Goal: Transaction & Acquisition: Purchase product/service

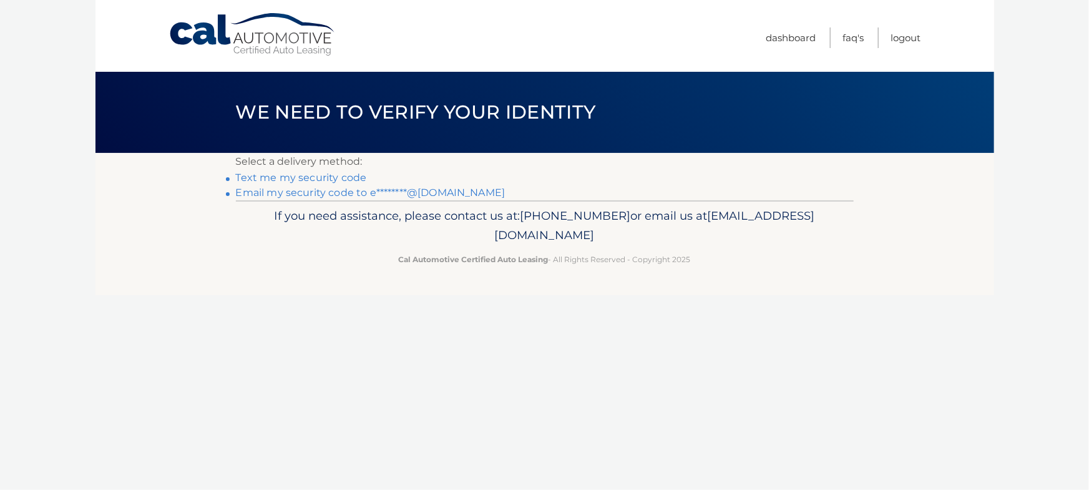
click at [275, 199] on link "Email my security code to e********@[DOMAIN_NAME]" at bounding box center [371, 193] width 270 height 12
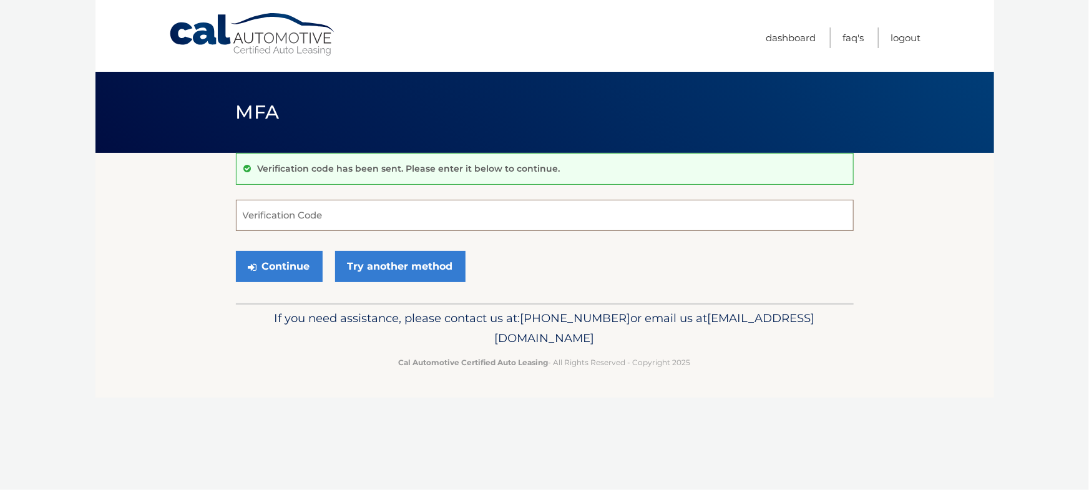
click at [357, 226] on input "Verification Code" at bounding box center [545, 215] width 618 height 31
paste input "026097"
click at [308, 275] on button "Continue" at bounding box center [279, 266] width 87 height 31
type input "026097"
click at [283, 282] on button "Continue" at bounding box center [279, 266] width 87 height 31
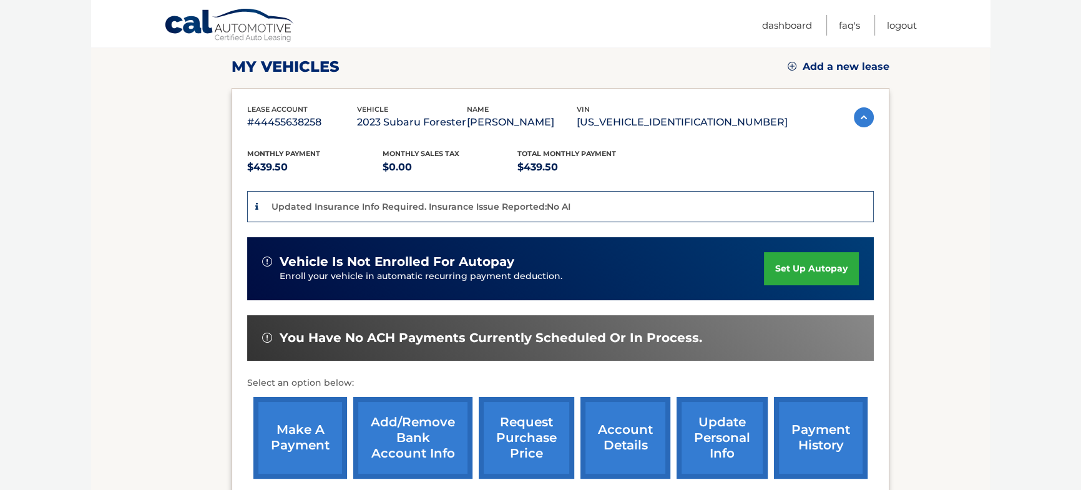
scroll to position [170, 0]
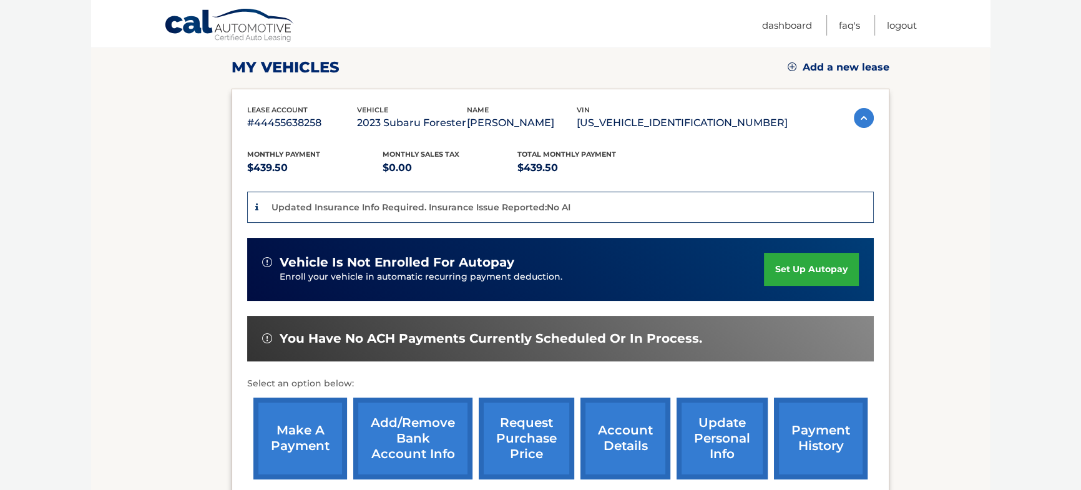
click at [294, 418] on link "make a payment" at bounding box center [300, 439] width 94 height 82
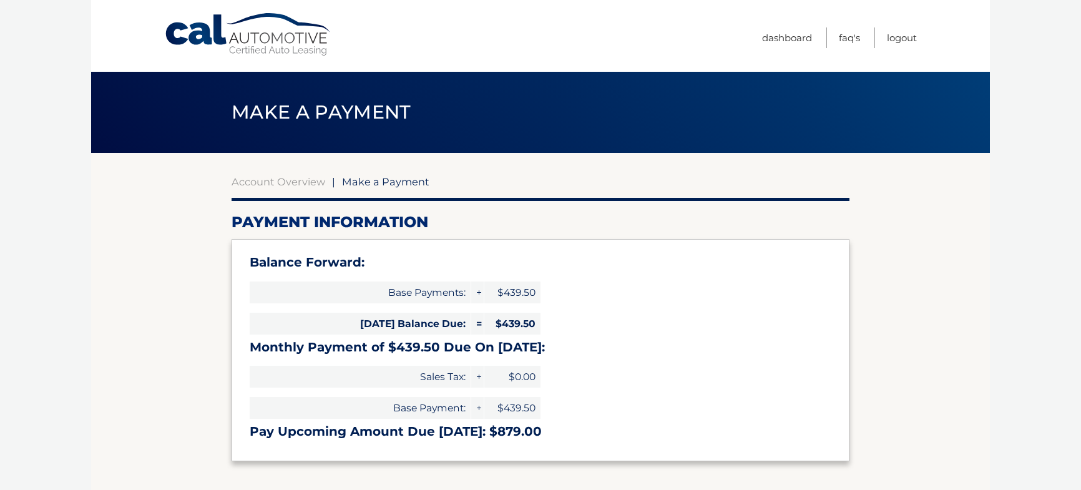
select select "NjZkMzkzYjQtNjUwZi00YjhjLTllZDItMjMwNjVhYWQxMjk2"
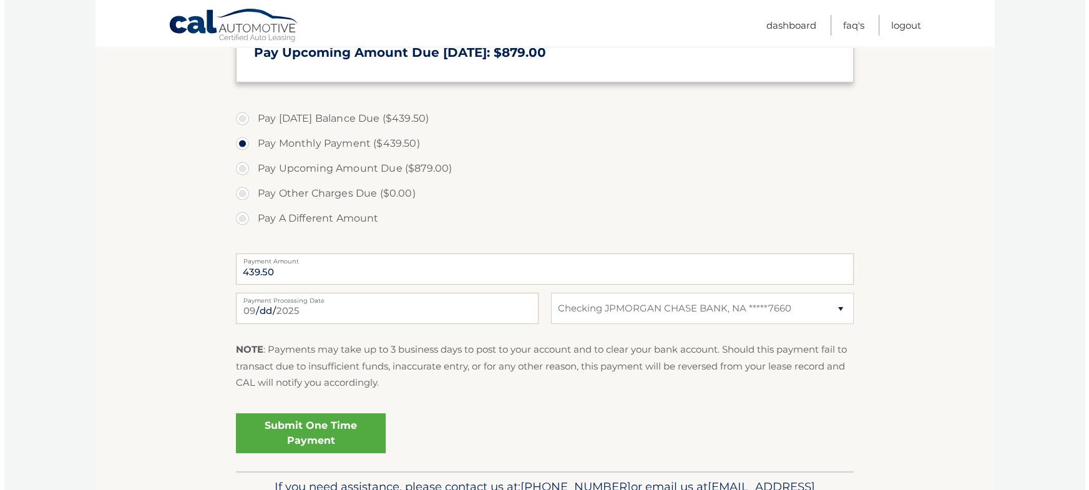
scroll to position [454, 0]
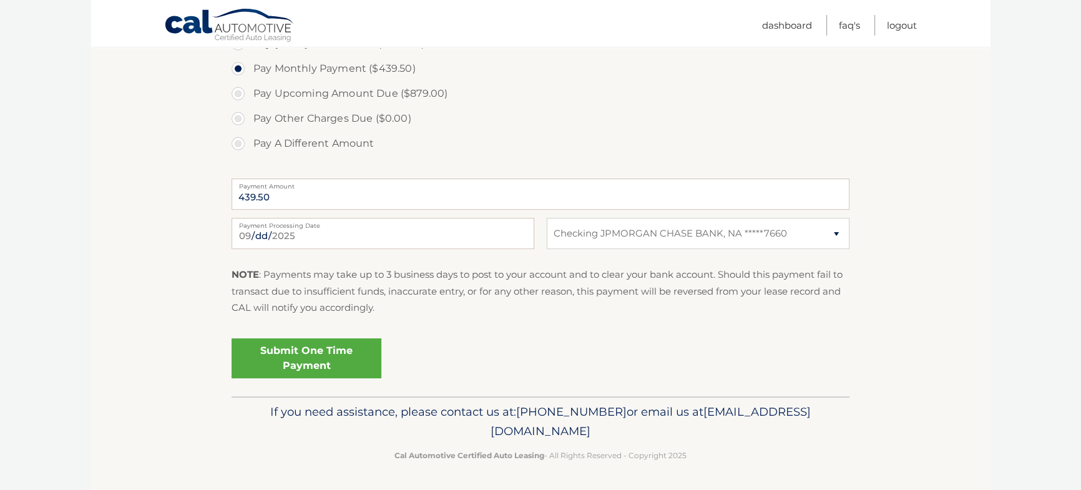
click at [347, 378] on link "Submit One Time Payment" at bounding box center [307, 358] width 150 height 40
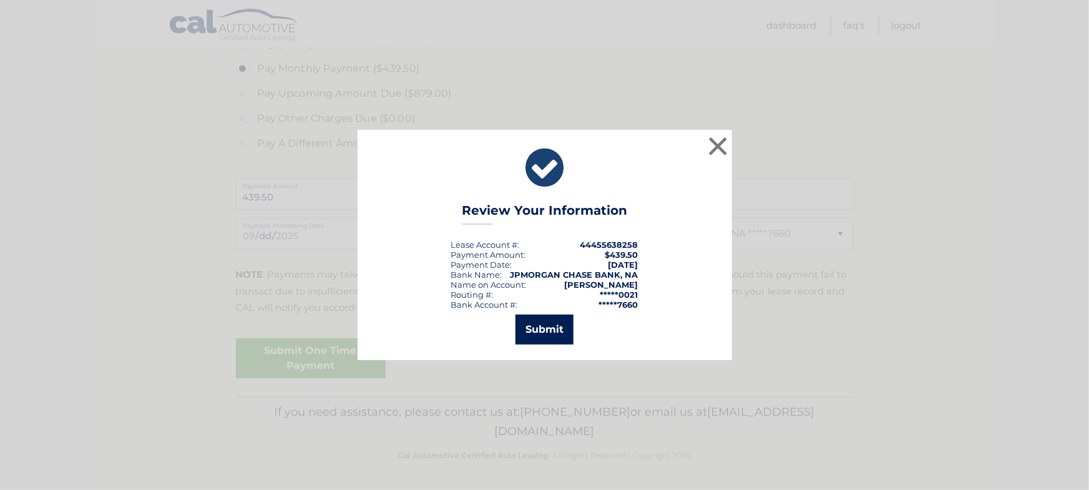
click at [548, 325] on button "Submit" at bounding box center [545, 330] width 58 height 30
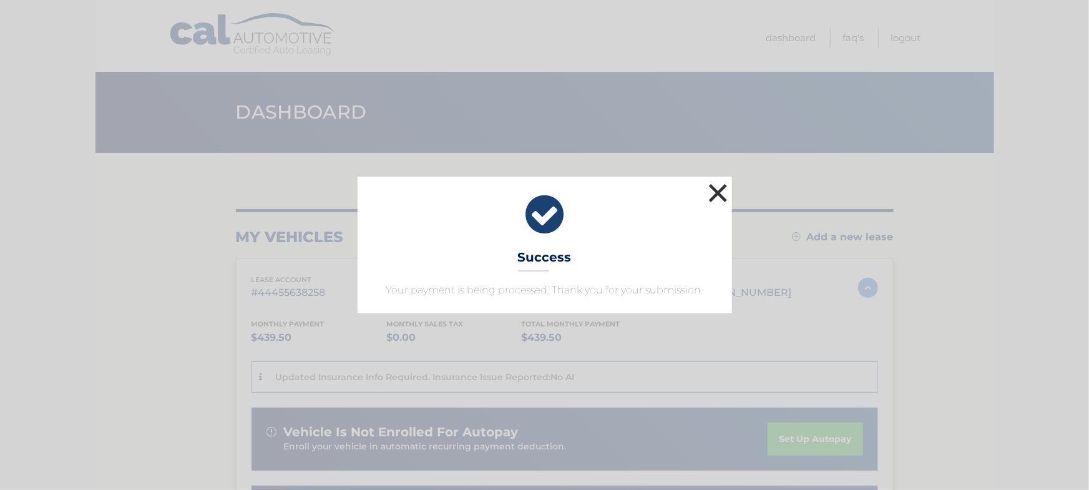
click at [717, 187] on button "×" at bounding box center [718, 192] width 25 height 25
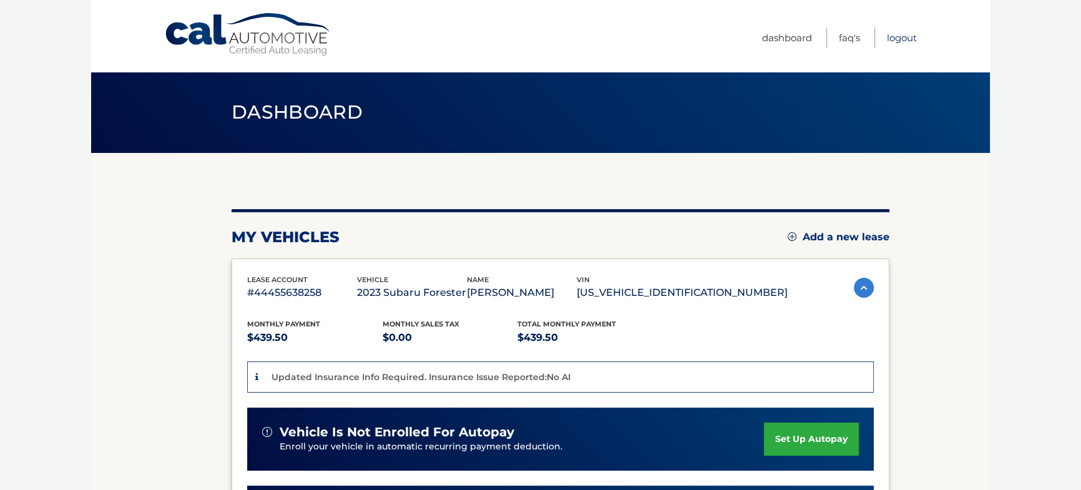
click at [901, 42] on link "Logout" at bounding box center [902, 37] width 30 height 21
